Goal: Task Accomplishment & Management: Manage account settings

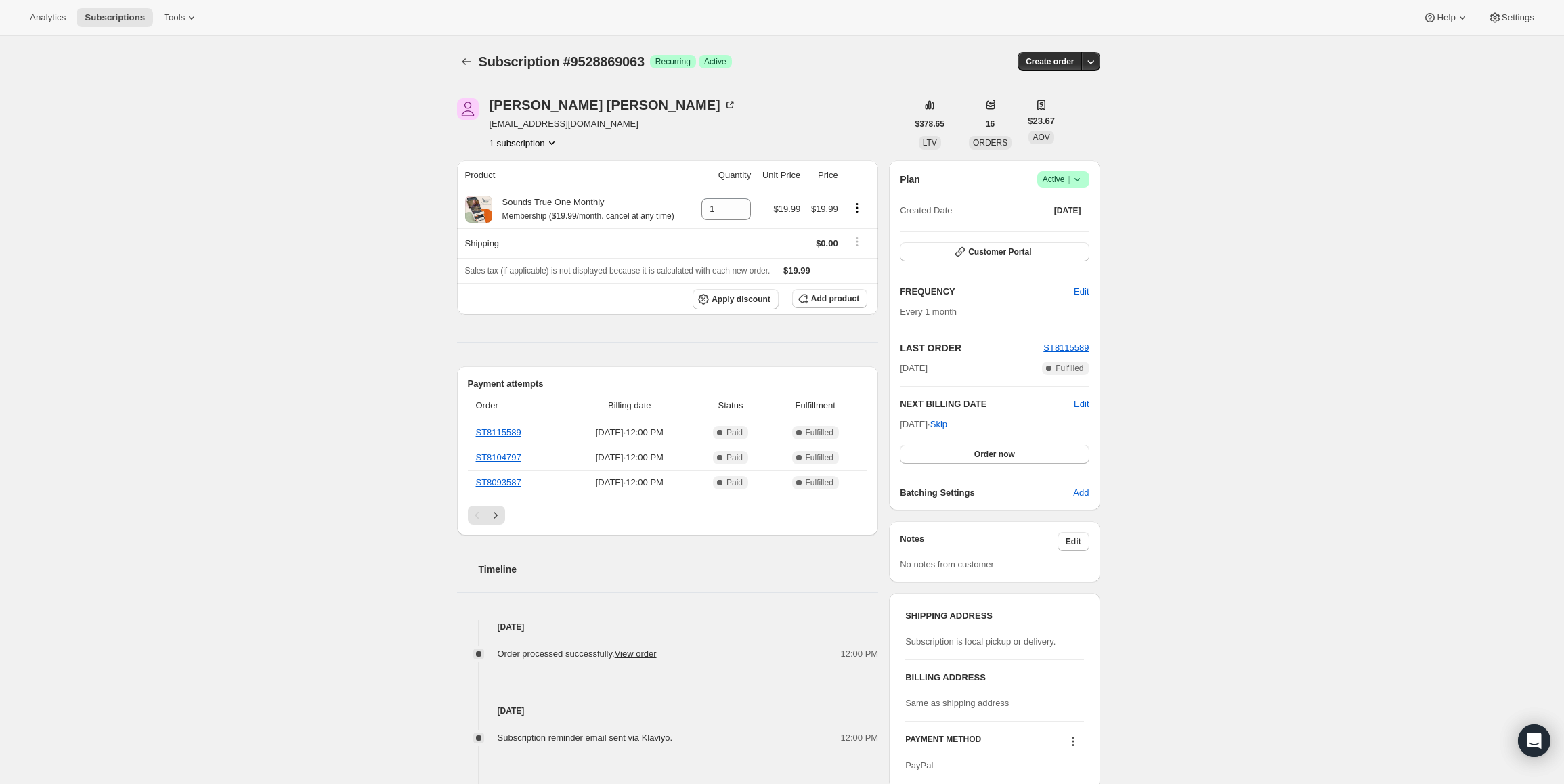
click at [1054, 181] on span "Active |" at bounding box center [1063, 179] width 42 height 14
click at [1062, 224] on span "Cancel subscription" at bounding box center [1067, 229] width 76 height 10
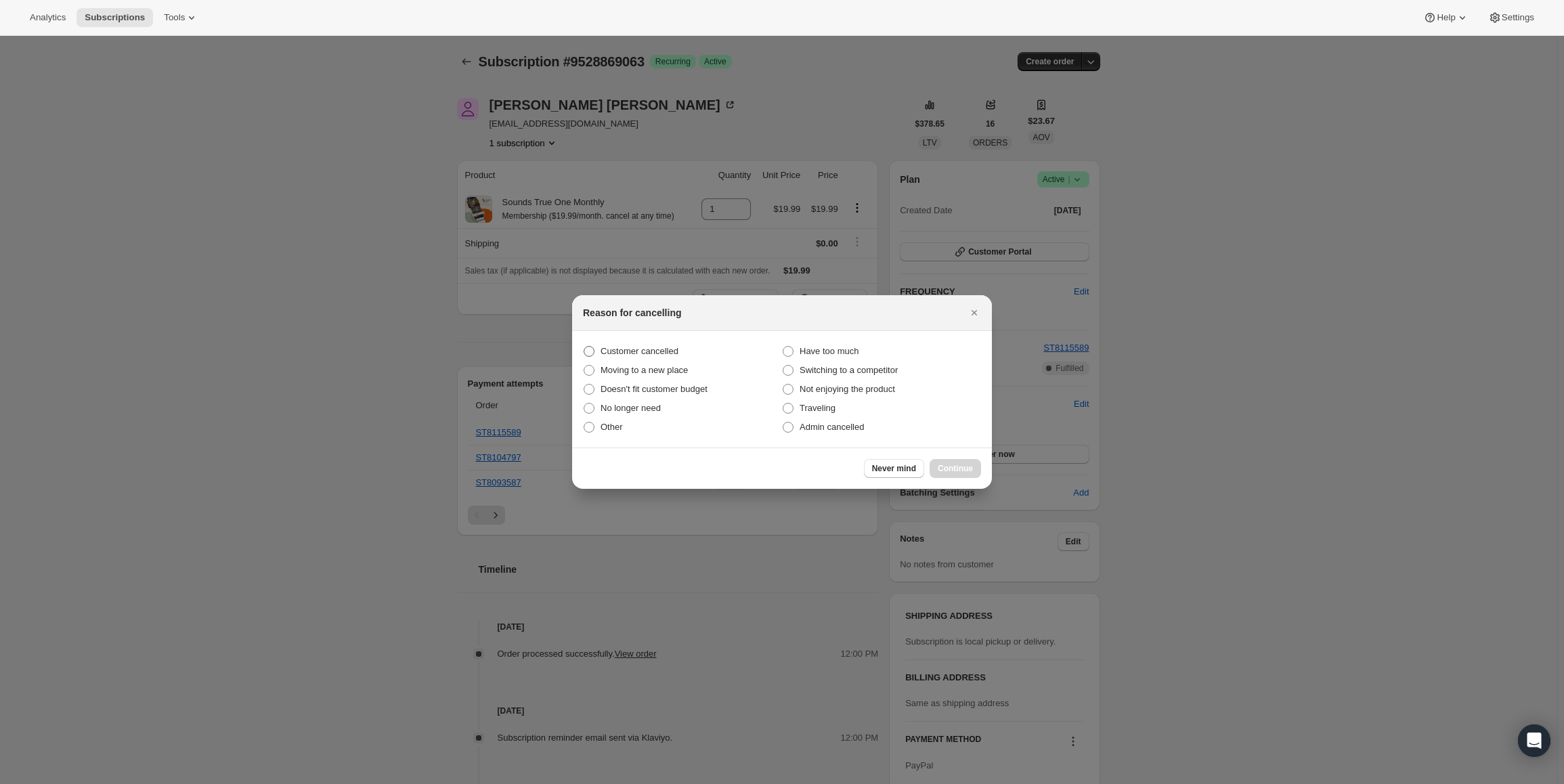
click at [650, 346] on span "Customer cancelled" at bounding box center [639, 351] width 78 height 14
click at [585, 346] on input "Customer cancelled" at bounding box center [584, 346] width 1 height 1
radio input "true"
drag, startPoint x: 942, startPoint y: 459, endPoint x: 948, endPoint y: 464, distance: 7.8
click at [942, 459] on div "Never mind Continue" at bounding box center [782, 468] width 420 height 41
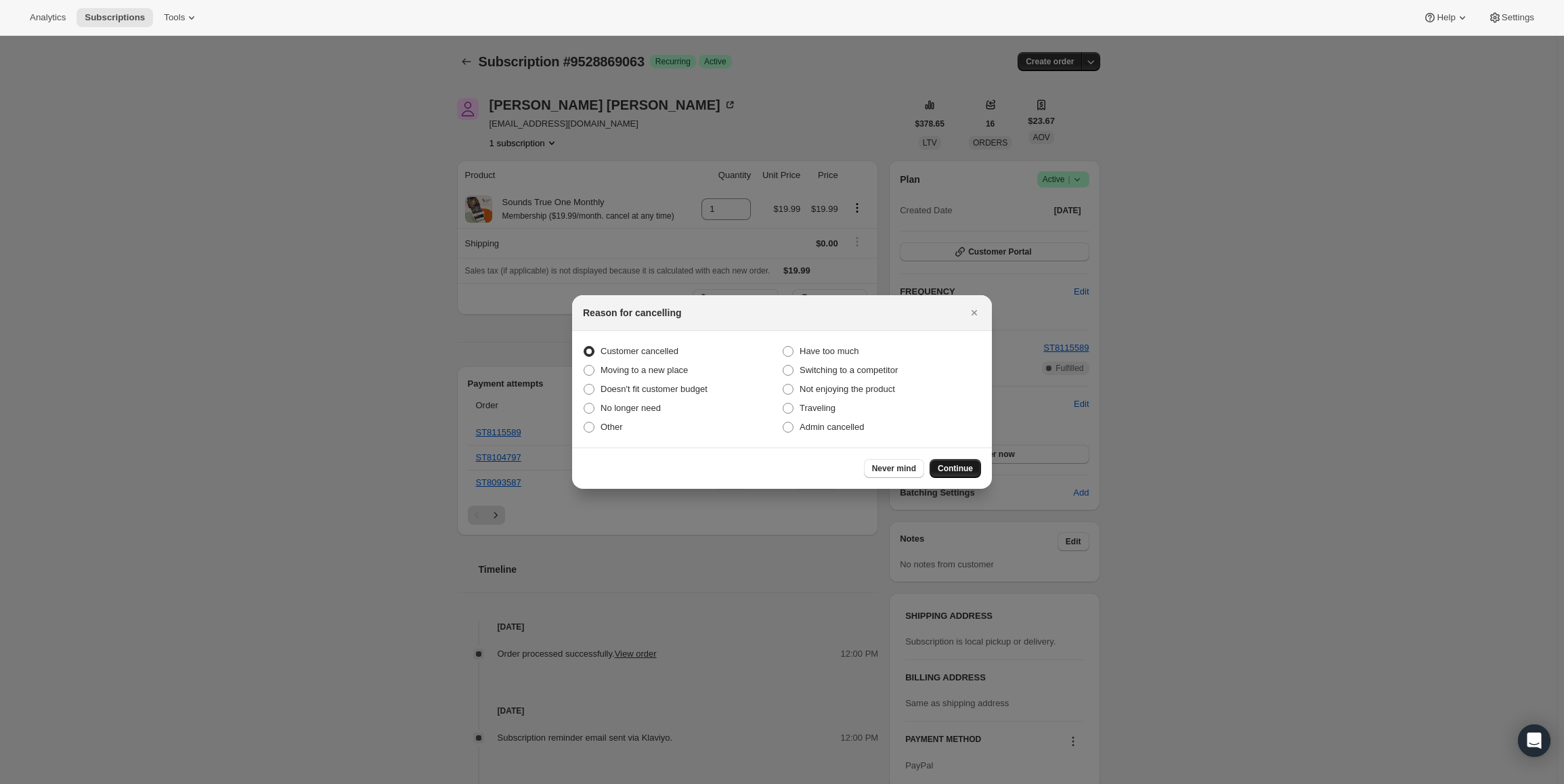
click at [952, 468] on span "Continue" at bounding box center [955, 468] width 35 height 11
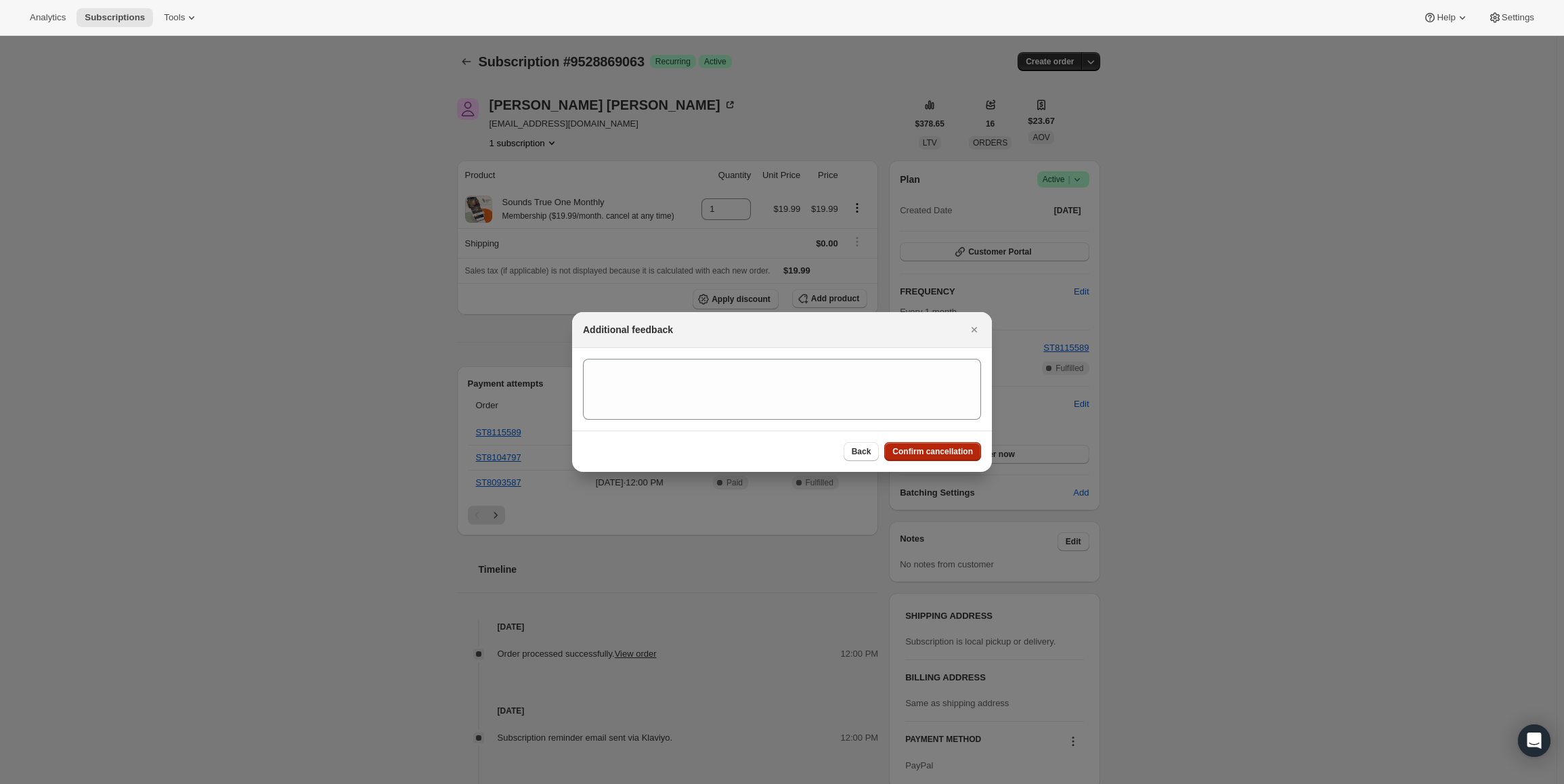
click at [942, 449] on span "Confirm cancellation" at bounding box center [933, 451] width 81 height 11
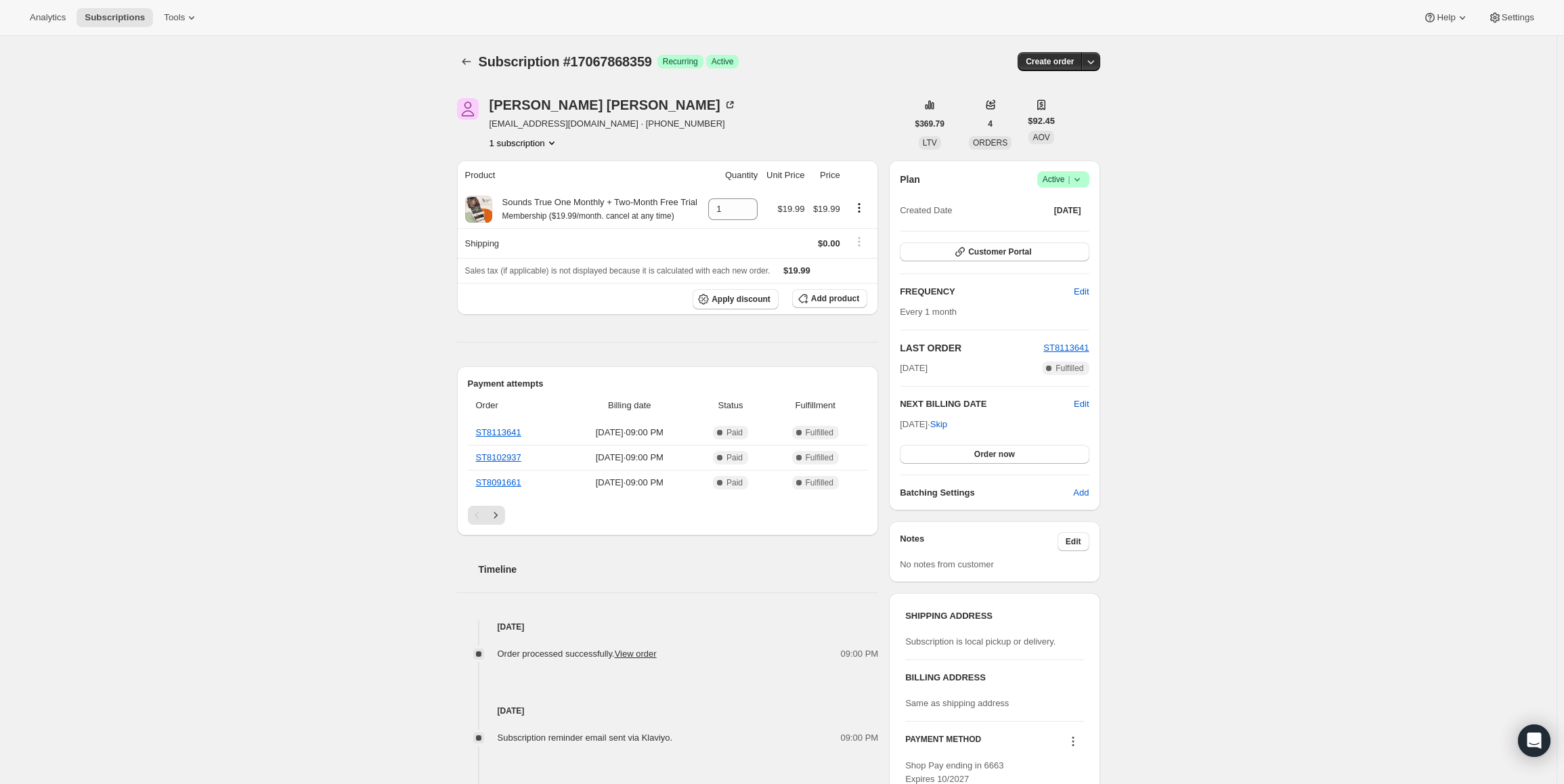
click at [1046, 177] on span "Success Active |" at bounding box center [1064, 179] width 52 height 16
click at [1053, 227] on span "Cancel subscription" at bounding box center [1067, 229] width 76 height 10
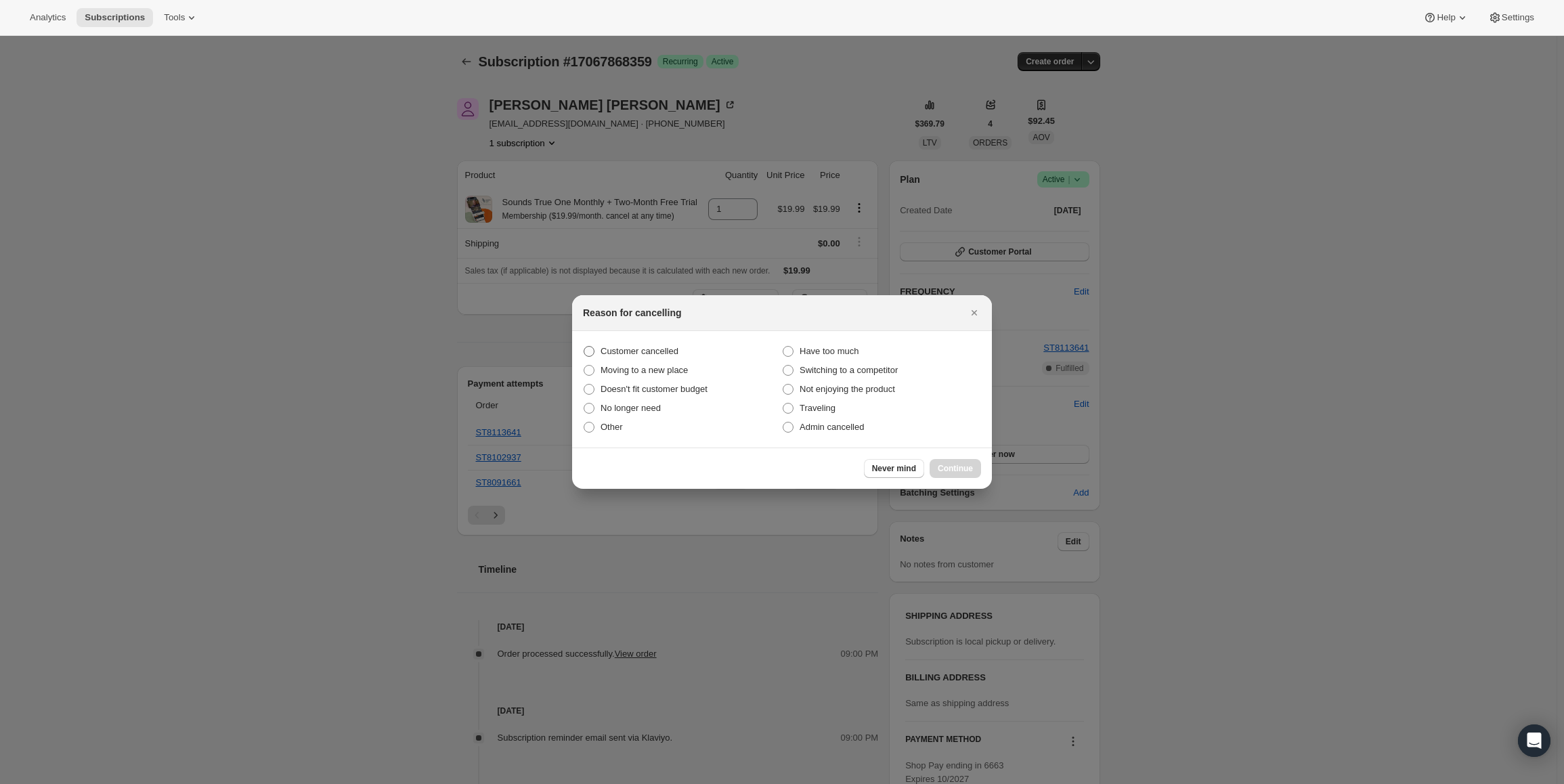
click at [609, 349] on span "Customer cancelled" at bounding box center [639, 351] width 78 height 10
click at [585, 347] on input "Customer cancelled" at bounding box center [584, 346] width 1 height 1
radio input "true"
click at [944, 477] on button "Continue" at bounding box center [955, 469] width 52 height 19
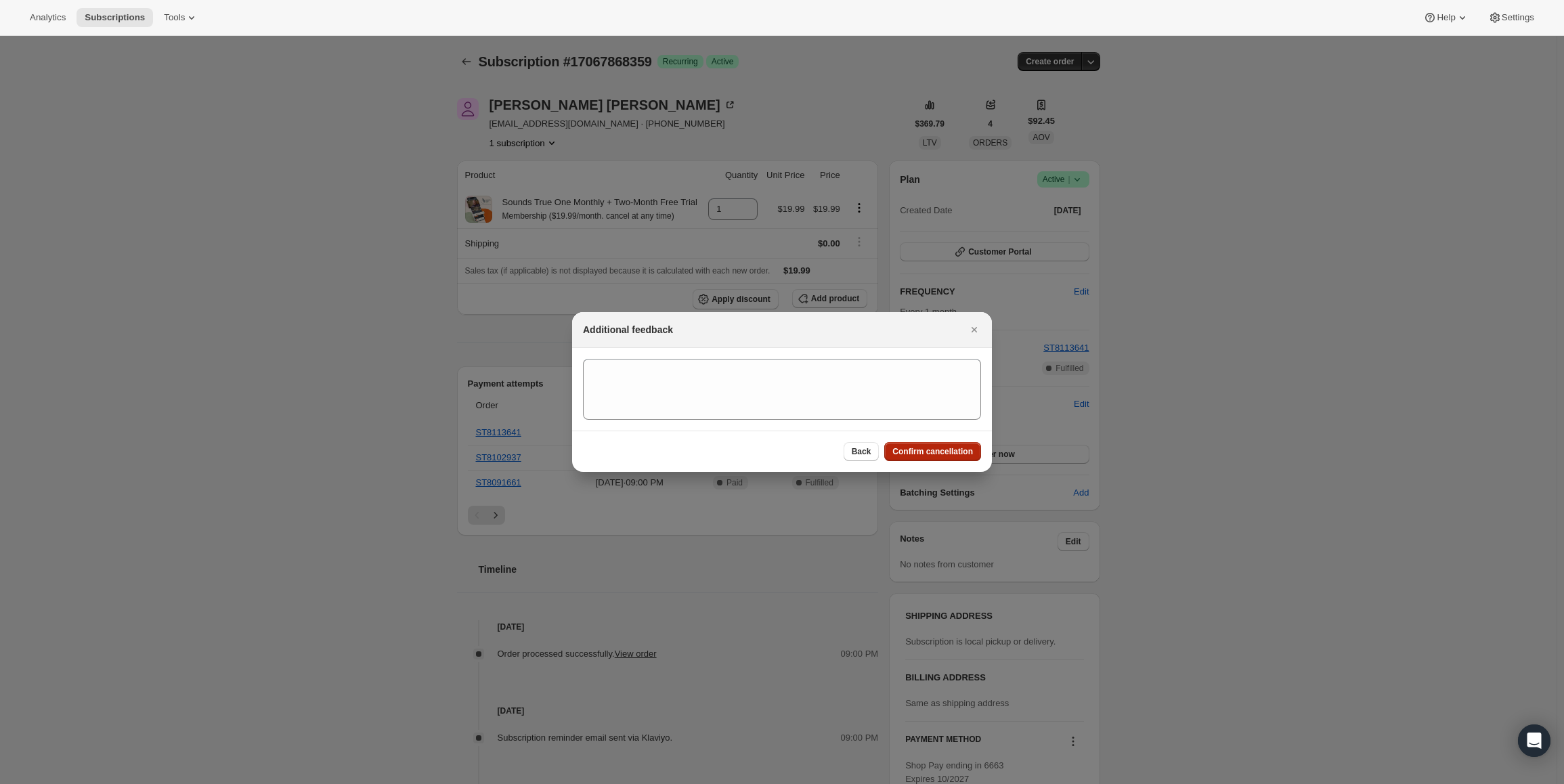
click at [941, 449] on span "Confirm cancellation" at bounding box center [933, 451] width 81 height 11
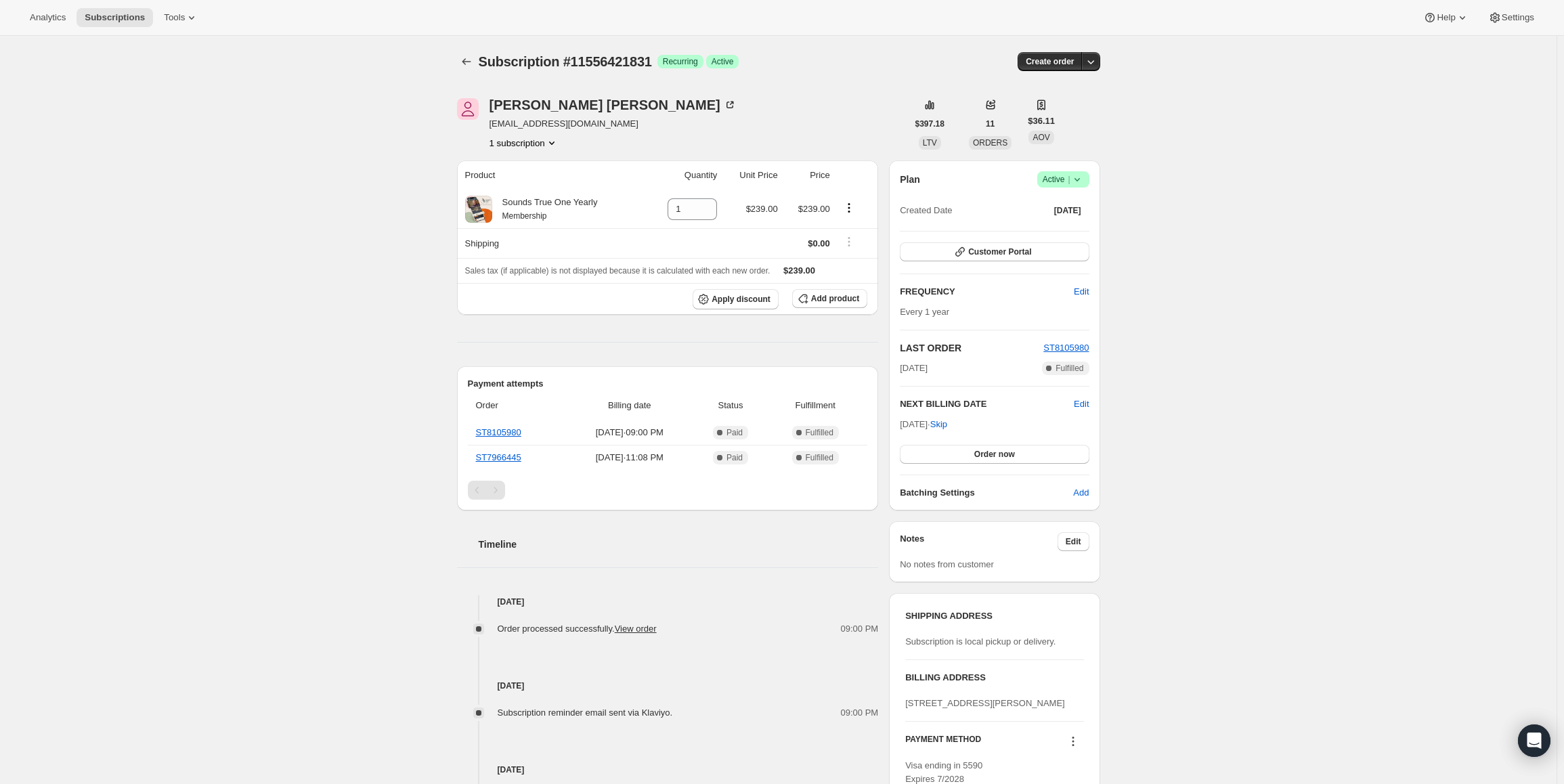
click at [1045, 183] on span "Success Active |" at bounding box center [1064, 179] width 52 height 16
click at [1062, 233] on span "Cancel subscription" at bounding box center [1067, 229] width 76 height 10
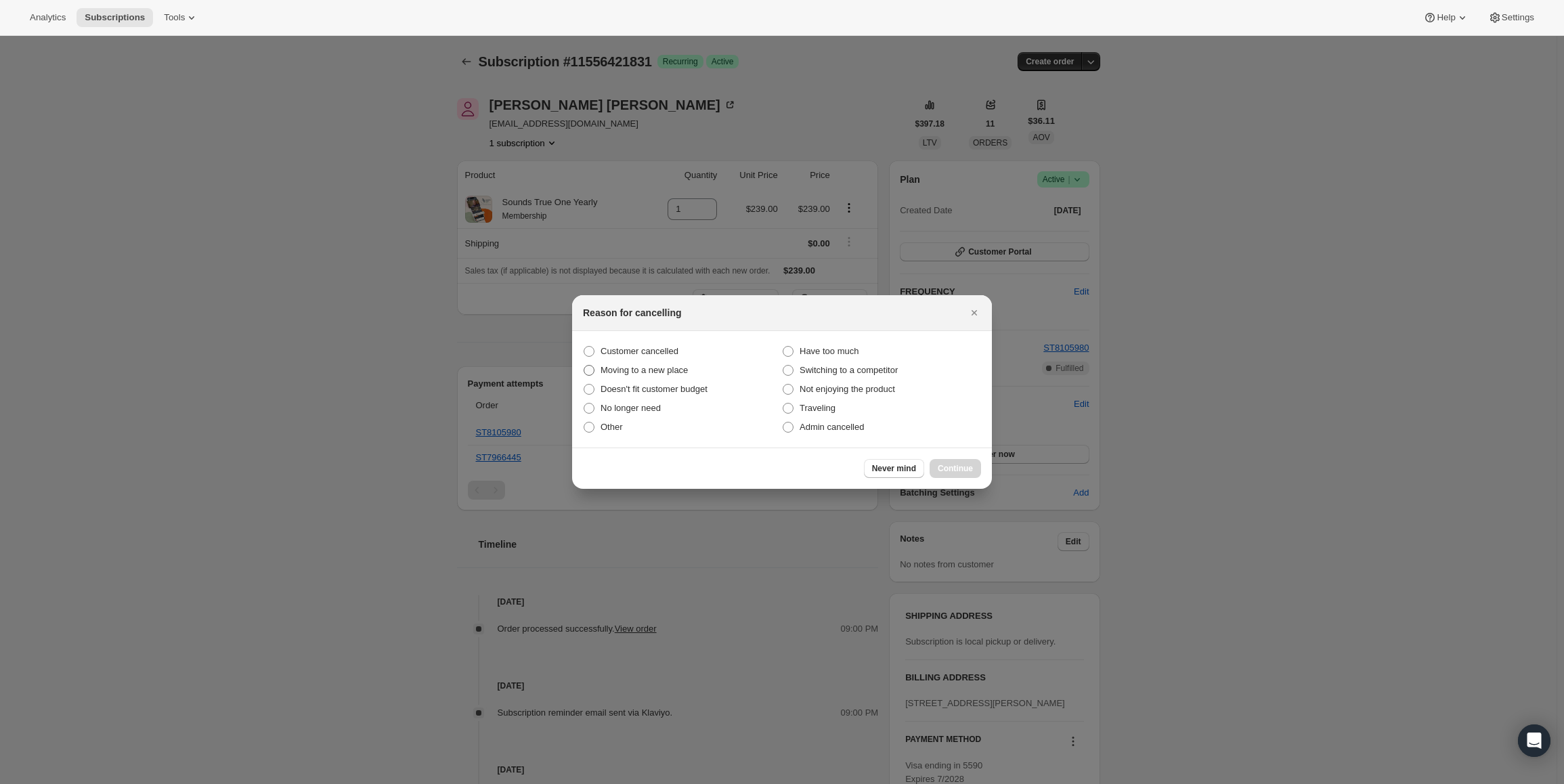
drag, startPoint x: 657, startPoint y: 358, endPoint x: 670, endPoint y: 369, distance: 17.0
click at [655, 358] on label "Customer cancelled" at bounding box center [682, 352] width 199 height 19
click at [643, 348] on span "Customer cancelled" at bounding box center [639, 351] width 78 height 10
click at [585, 347] on input "Customer cancelled" at bounding box center [584, 346] width 1 height 1
radio input "true"
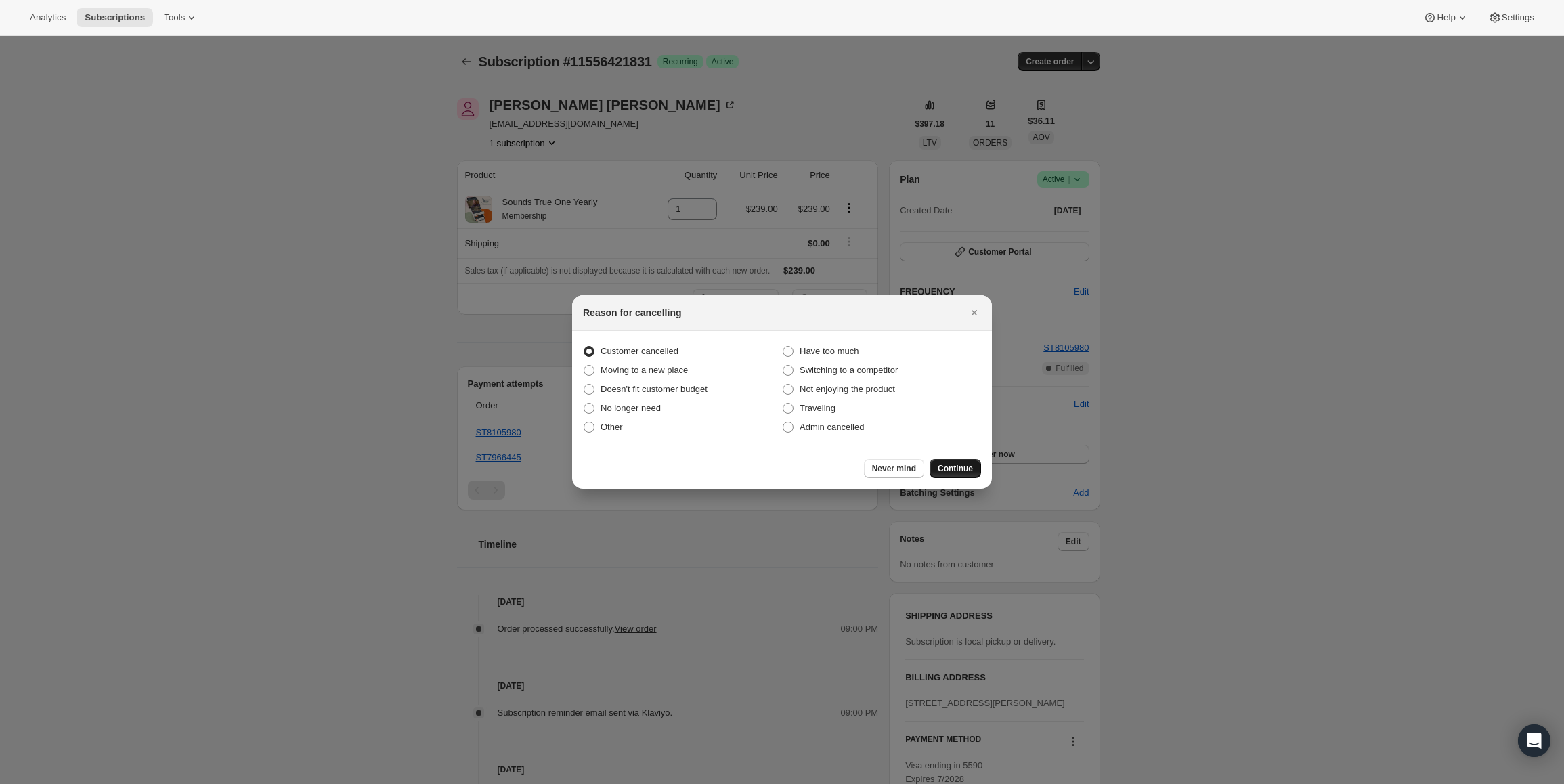
click at [952, 473] on span "Continue" at bounding box center [955, 468] width 35 height 11
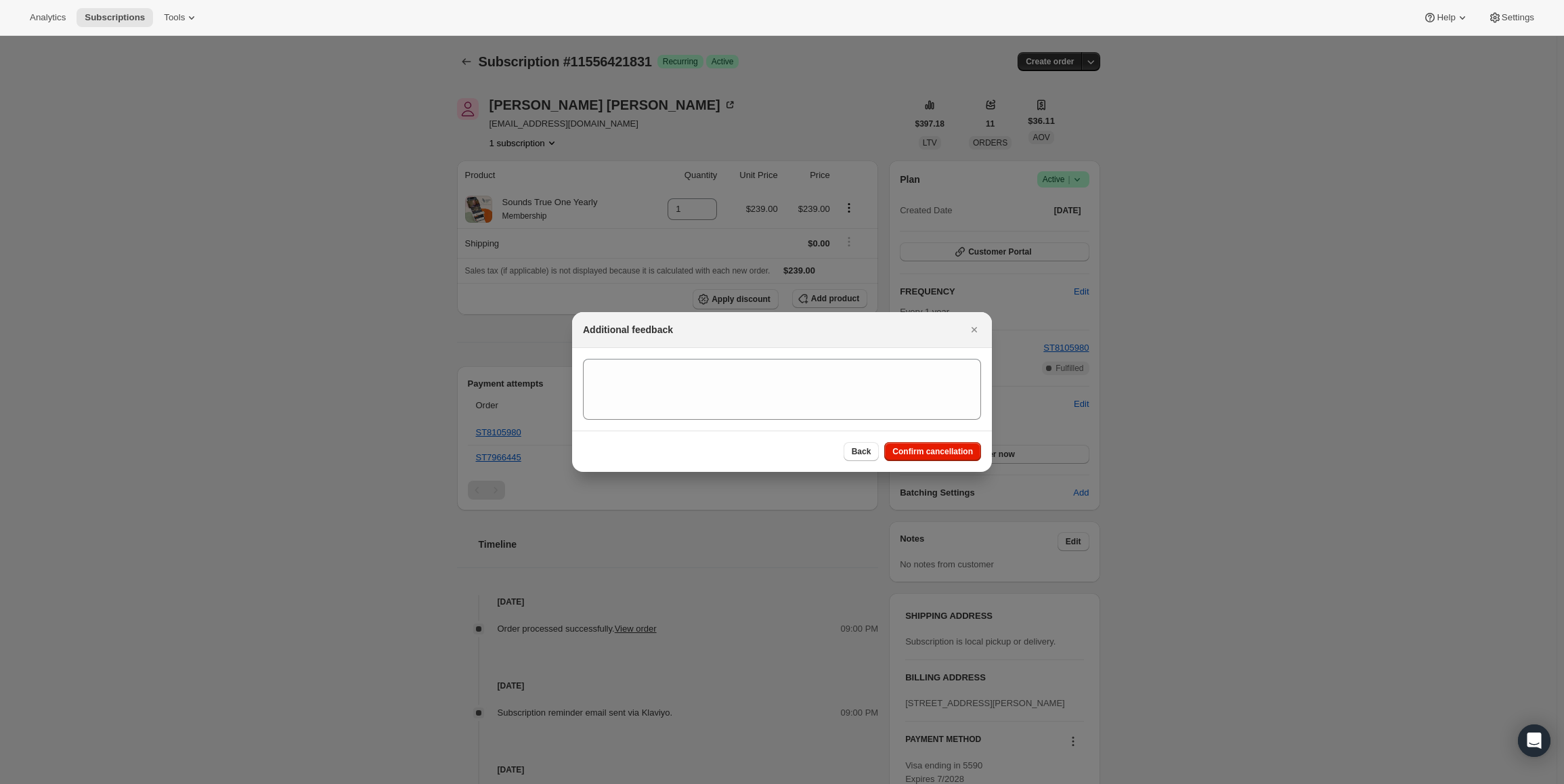
drag, startPoint x: 950, startPoint y: 453, endPoint x: 548, endPoint y: 88, distance: 543.0
click at [949, 452] on span "Confirm cancellation" at bounding box center [933, 451] width 81 height 11
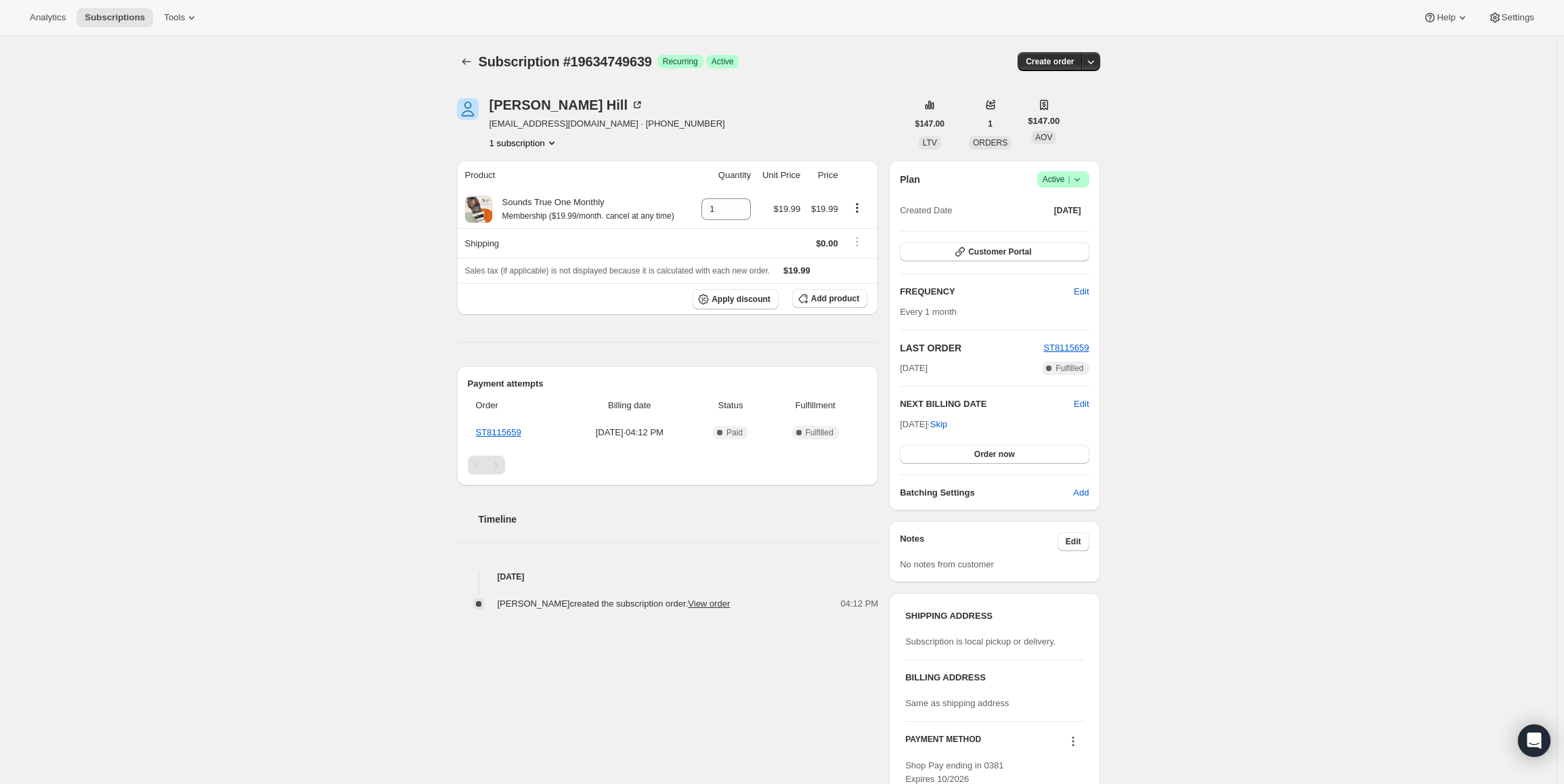
click at [1053, 189] on div "Plan Success Active | Created Date [DATE]" at bounding box center [994, 195] width 189 height 49
click at [1059, 182] on span "Active |" at bounding box center [1063, 179] width 42 height 14
click at [1056, 224] on span "Cancel subscription" at bounding box center [1067, 229] width 76 height 10
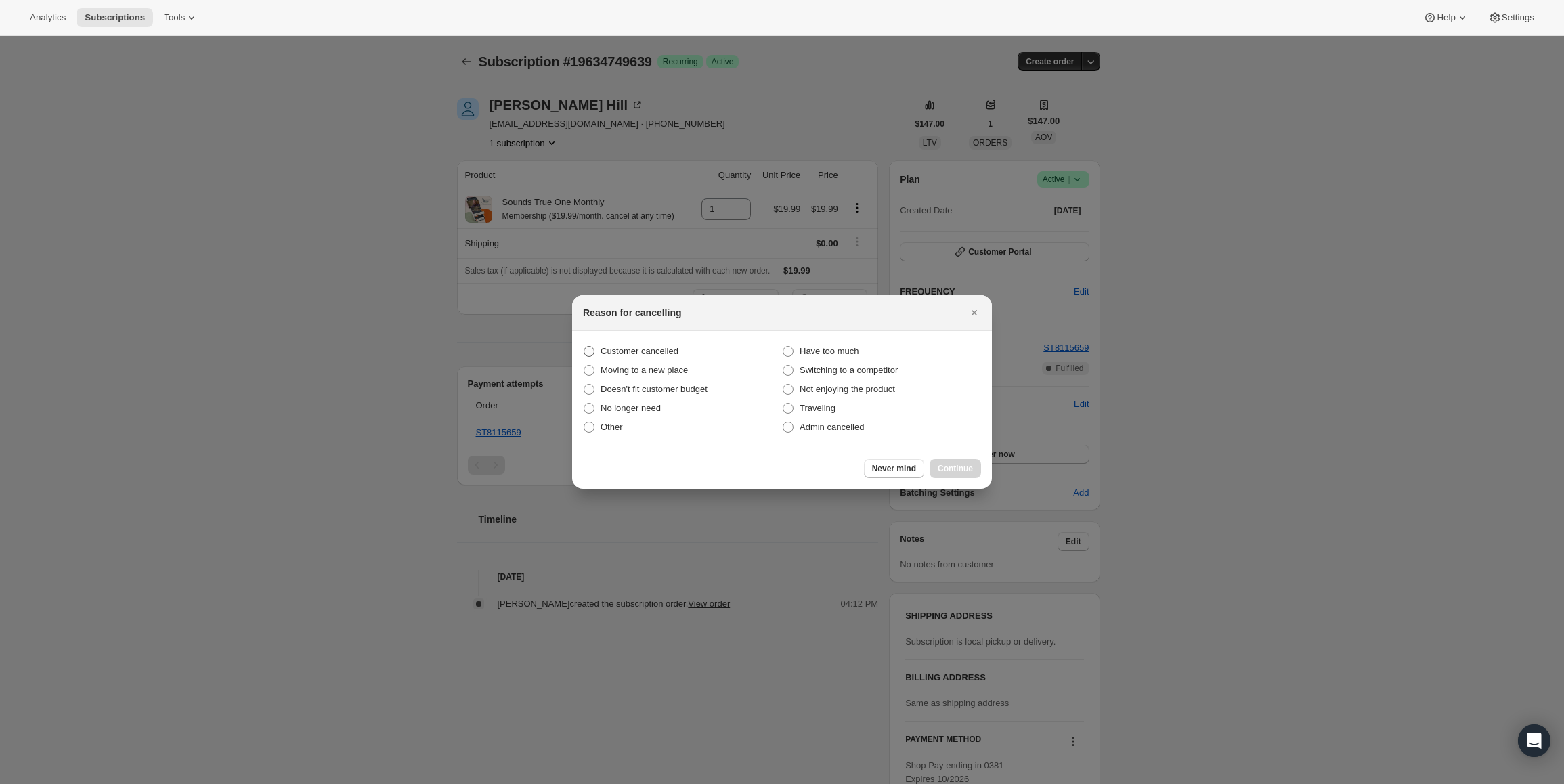
click at [631, 347] on span "Customer cancelled" at bounding box center [639, 351] width 78 height 10
click at [585, 347] on input "Customer cancelled" at bounding box center [584, 346] width 1 height 1
radio input "true"
click at [944, 464] on span "Continue" at bounding box center [955, 468] width 35 height 11
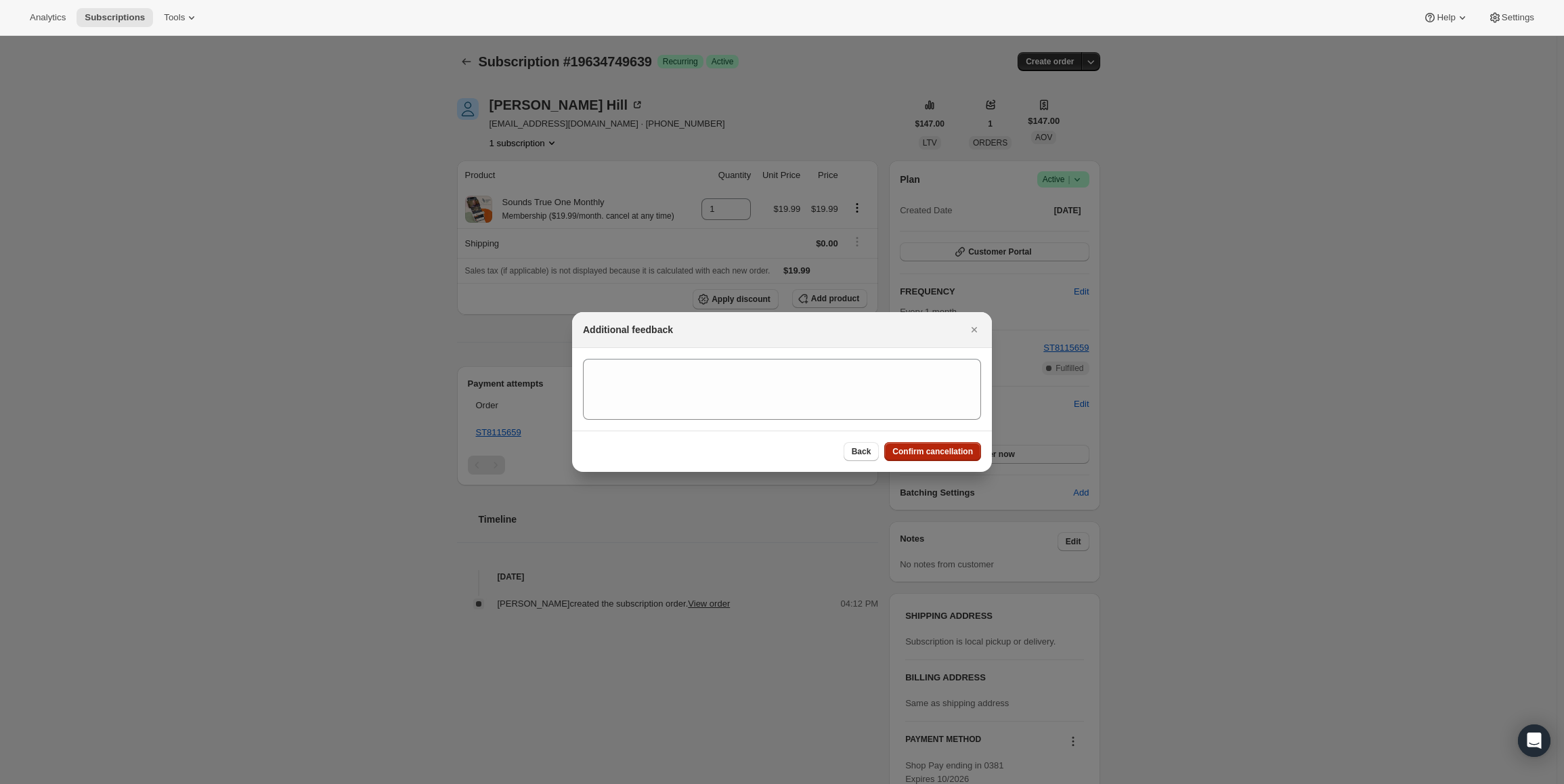
click at [946, 455] on span "Confirm cancellation" at bounding box center [933, 451] width 81 height 11
